Goal: Task Accomplishment & Management: Use online tool/utility

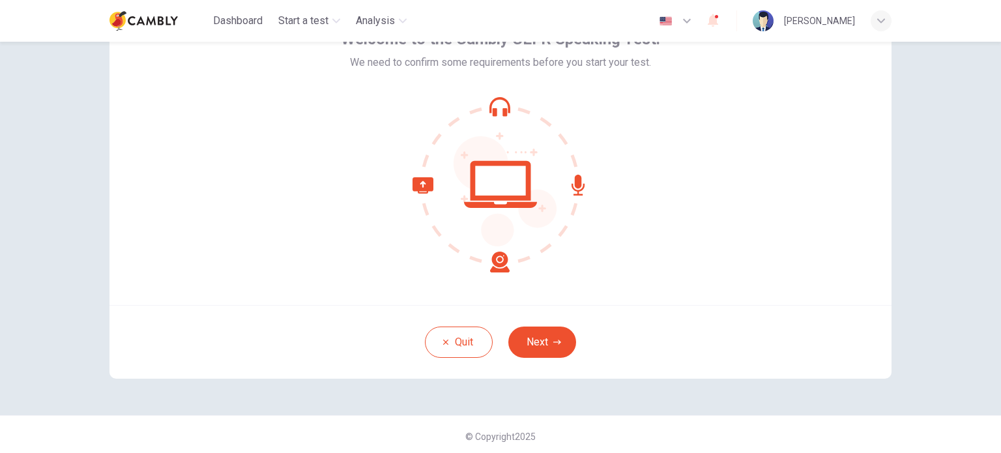
scroll to position [89, 0]
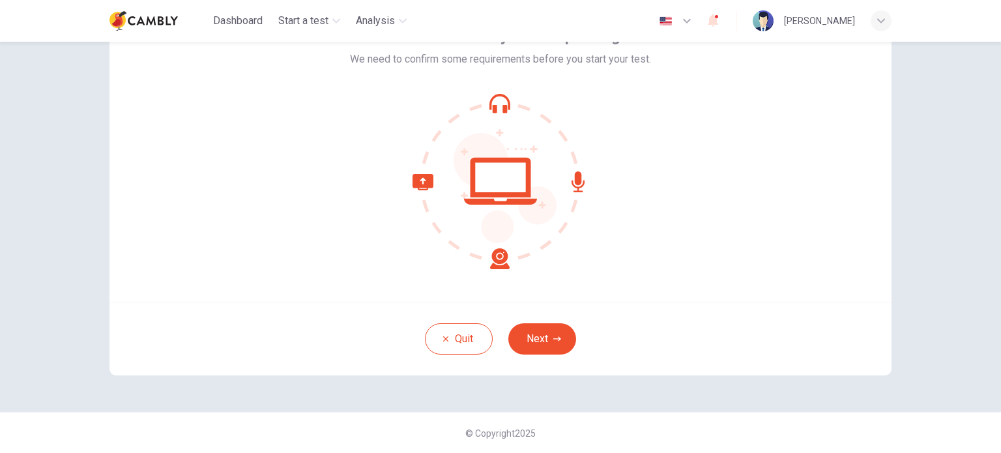
drag, startPoint x: 536, startPoint y: 336, endPoint x: 591, endPoint y: 307, distance: 62.4
click at [536, 337] on button "Next" at bounding box center [542, 338] width 68 height 31
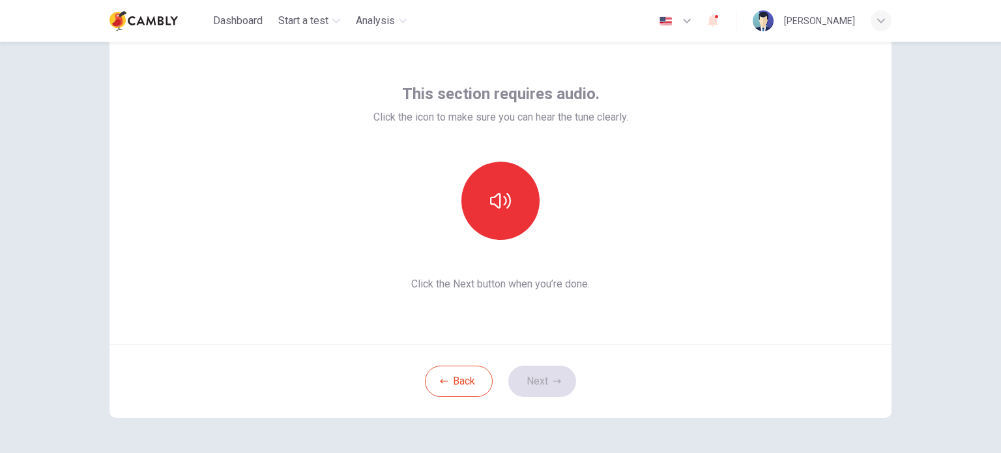
scroll to position [24, 0]
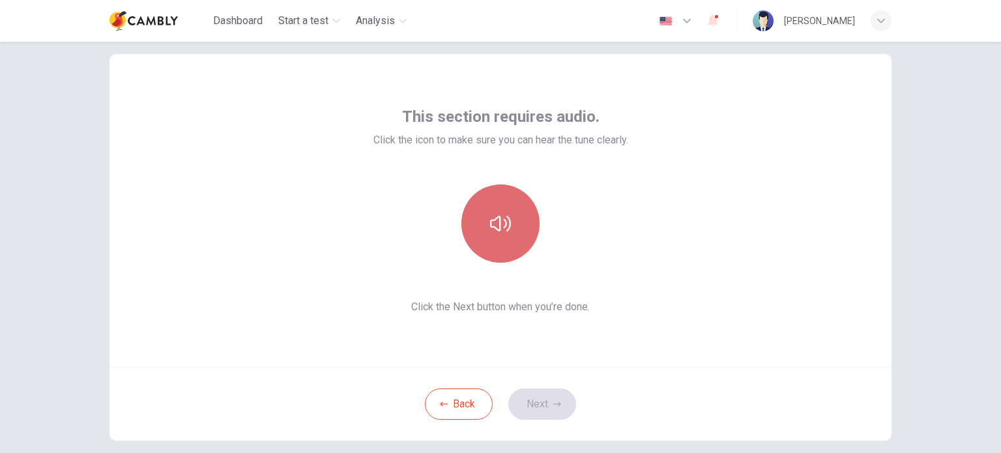
click at [497, 214] on icon "button" at bounding box center [500, 223] width 21 height 21
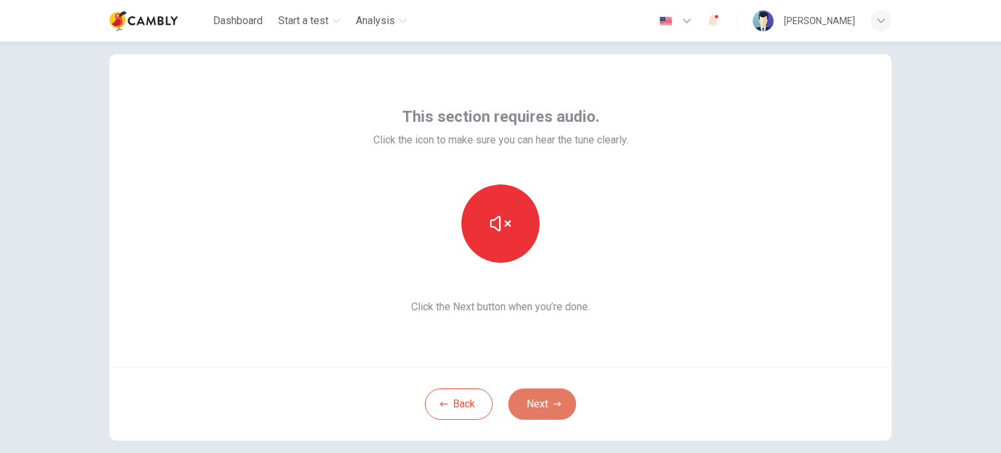
click at [538, 411] on button "Next" at bounding box center [542, 403] width 68 height 31
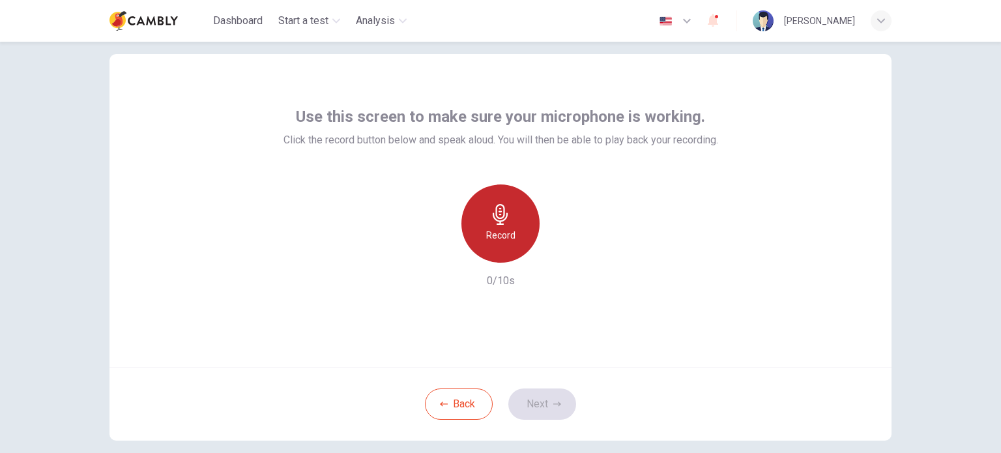
click at [499, 217] on icon "button" at bounding box center [500, 214] width 15 height 21
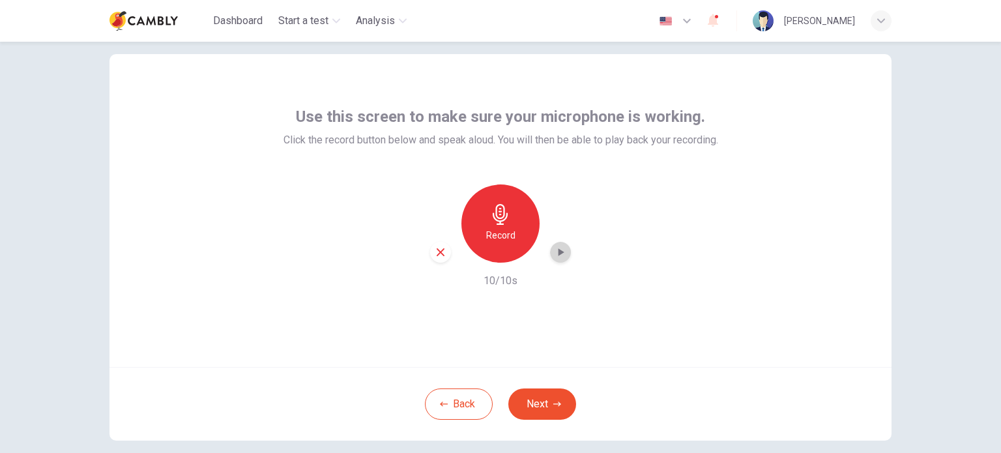
click at [559, 253] on icon "button" at bounding box center [562, 252] width 6 height 8
click at [540, 400] on button "Next" at bounding box center [542, 403] width 68 height 31
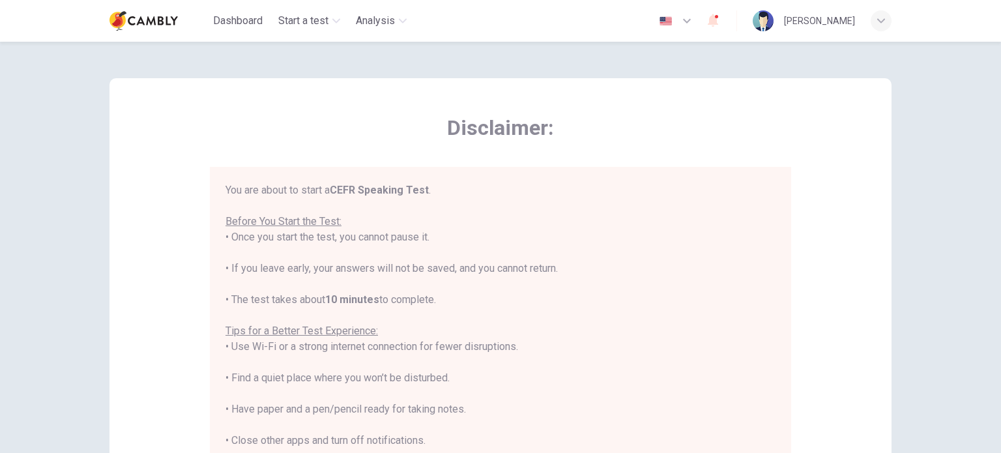
scroll to position [0, 0]
click at [309, 188] on div "You are about to start a CEFR Speaking Test . Before You Start the Test: • Once…" at bounding box center [501, 362] width 550 height 360
click at [466, 196] on div "You are about to start a CEFR Speaking Test . Before You Start the Test: • Once…" at bounding box center [501, 362] width 550 height 360
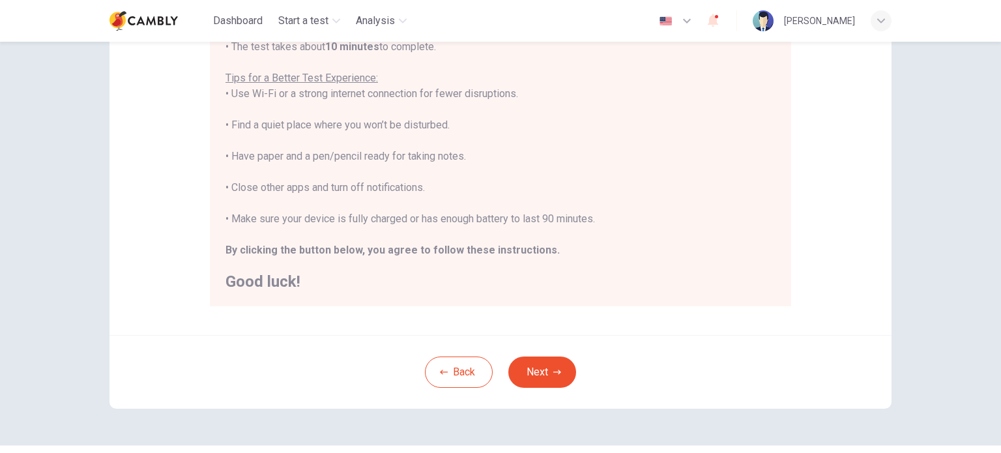
scroll to position [261, 0]
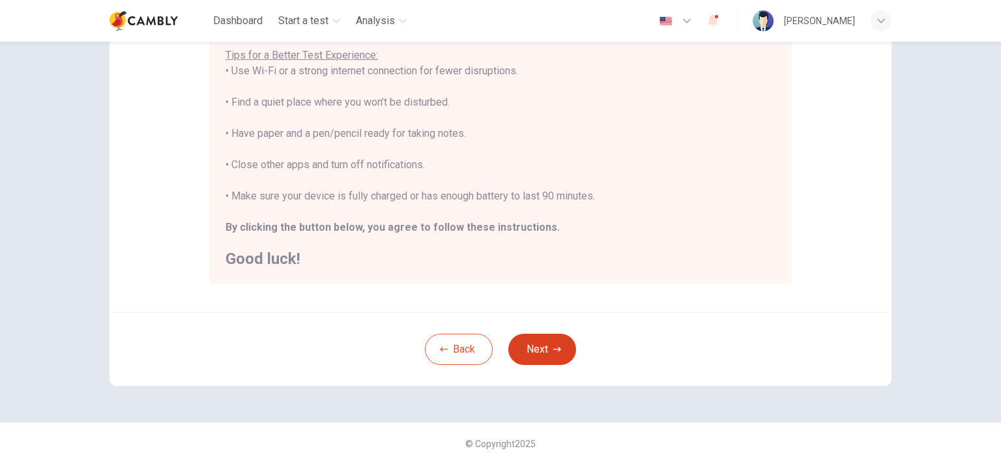
click at [541, 353] on button "Next" at bounding box center [542, 349] width 68 height 31
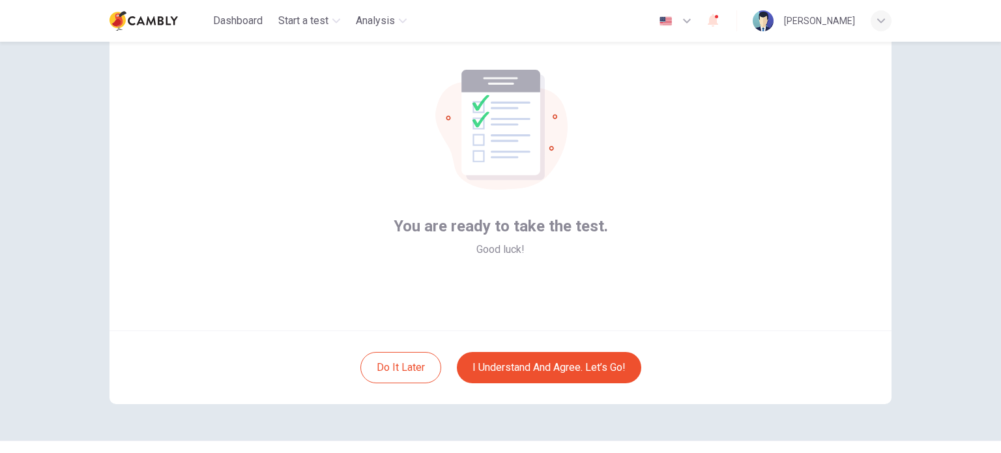
scroll to position [89, 0]
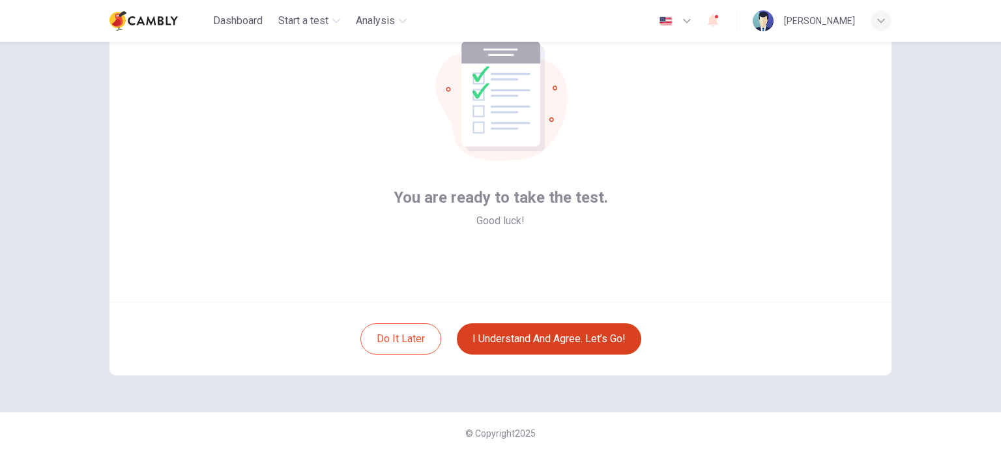
click at [538, 339] on button "I understand and agree. Let’s go!" at bounding box center [549, 338] width 184 height 31
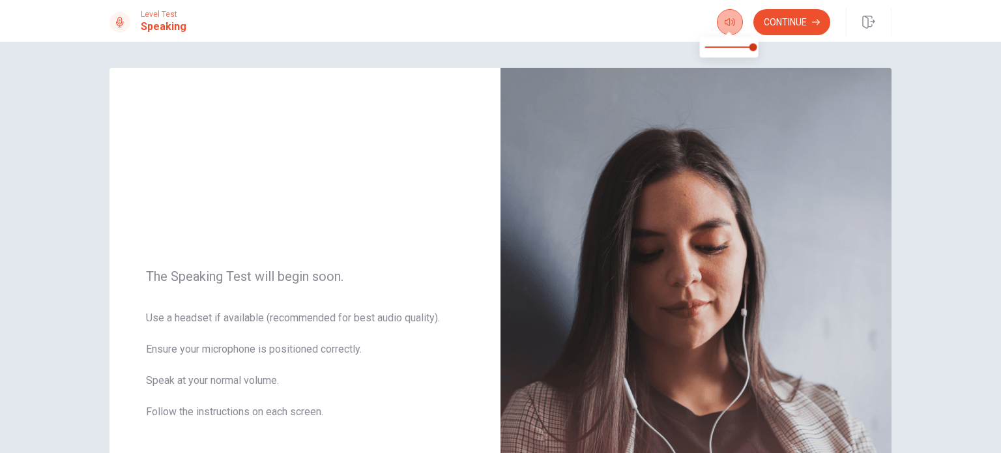
click at [725, 22] on icon "button" at bounding box center [730, 22] width 10 height 8
click at [795, 25] on button "Continue" at bounding box center [791, 22] width 77 height 26
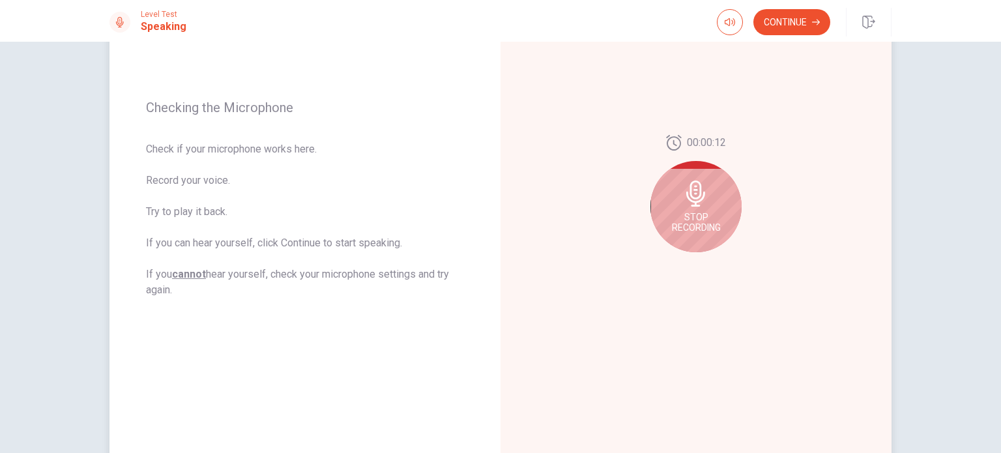
scroll to position [130, 0]
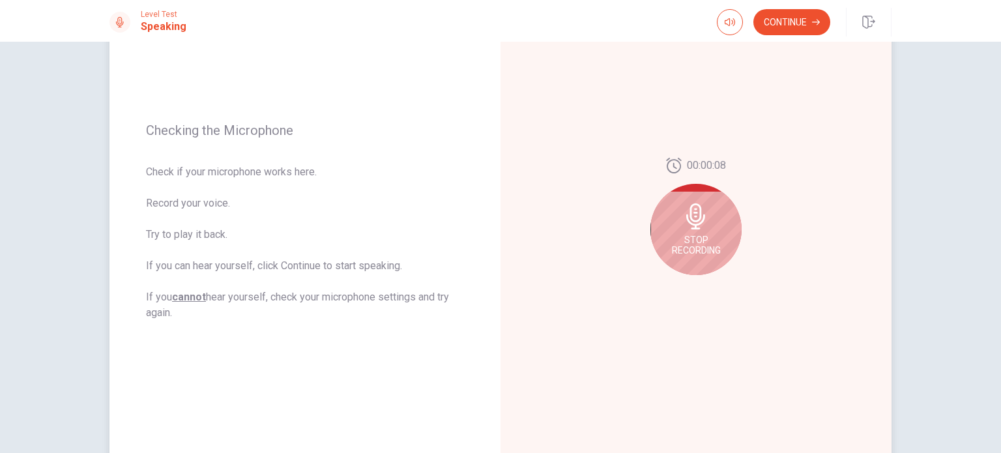
click at [713, 229] on div "Stop Recording" at bounding box center [695, 229] width 91 height 91
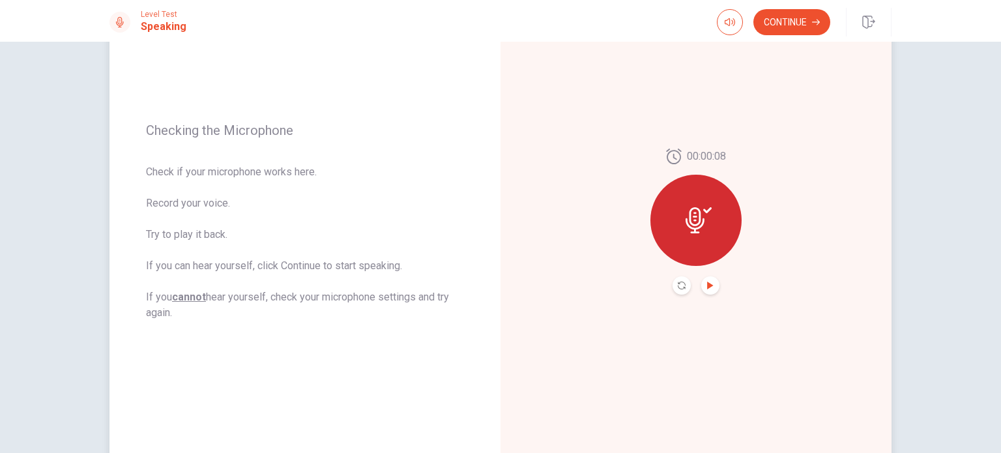
click at [707, 288] on icon "Play Audio" at bounding box center [710, 286] width 6 height 8
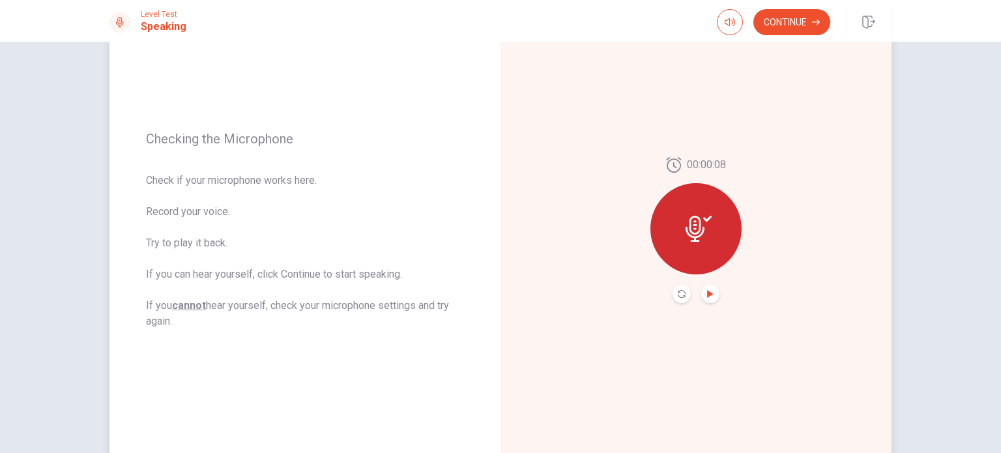
scroll to position [120, 0]
click at [803, 27] on button "Continue" at bounding box center [791, 22] width 77 height 26
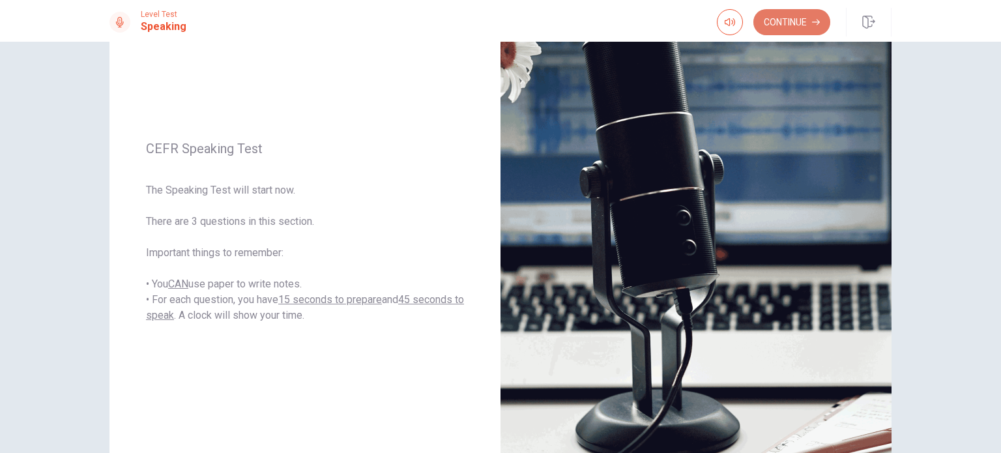
click at [798, 20] on button "Continue" at bounding box center [791, 22] width 77 height 26
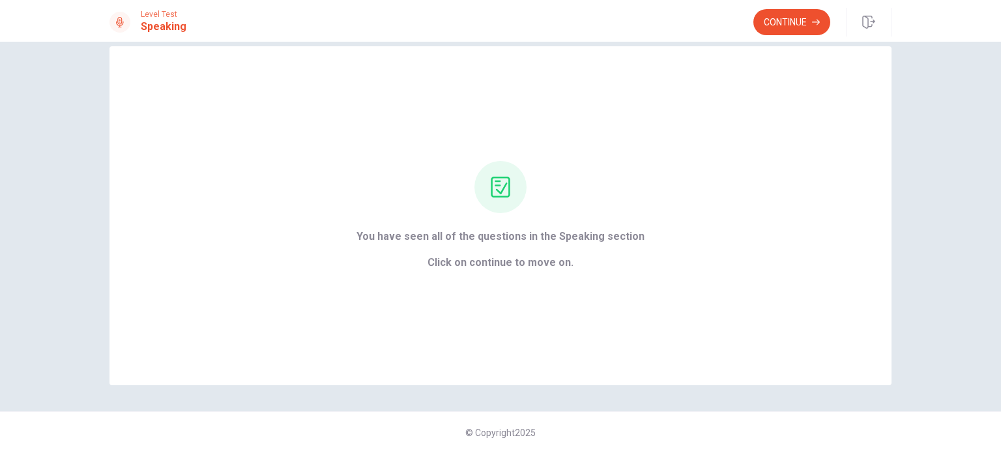
scroll to position [21, 0]
click at [793, 19] on button "Continue" at bounding box center [791, 22] width 77 height 26
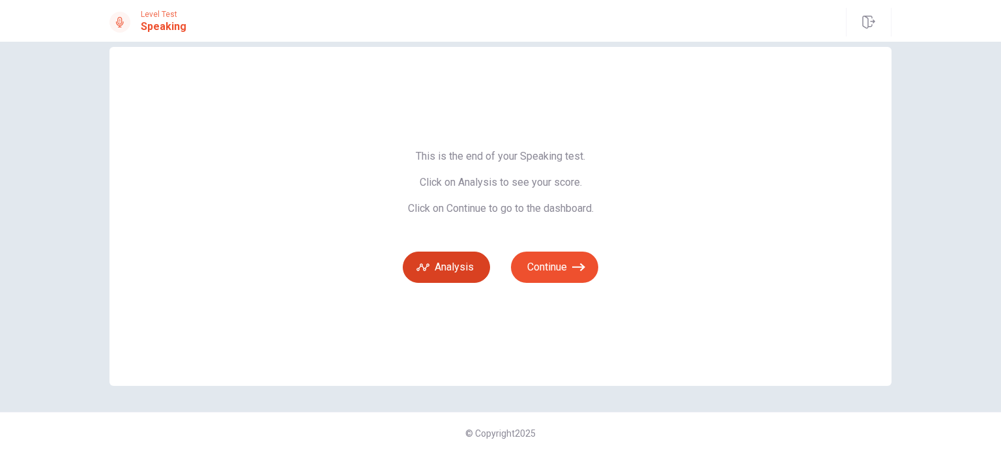
click at [448, 265] on button "Analysis" at bounding box center [446, 267] width 87 height 31
